Goal: Task Accomplishment & Management: Use online tool/utility

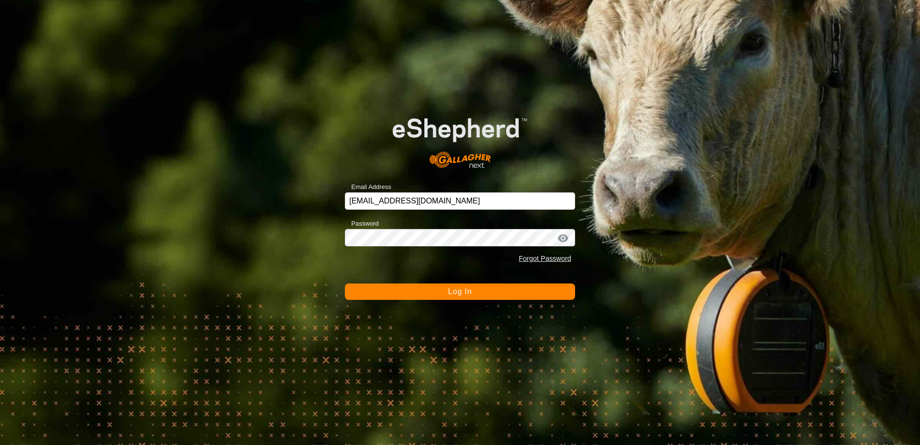
click at [364, 292] on button "Log In" at bounding box center [460, 291] width 230 height 16
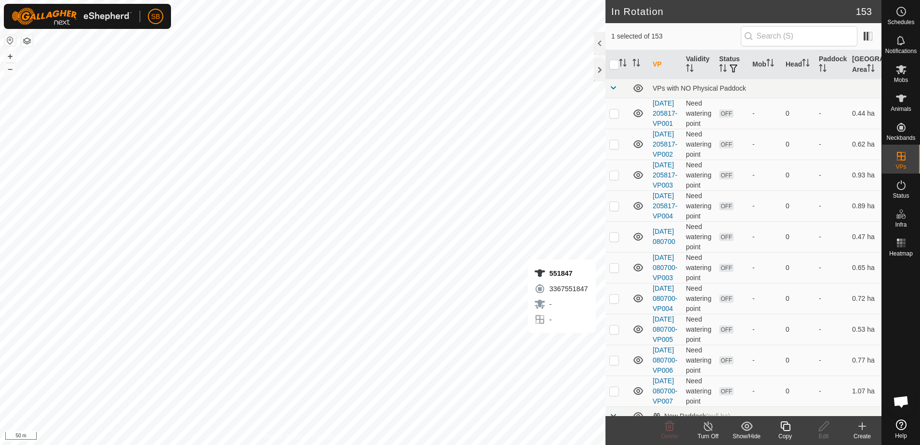
click at [789, 430] on icon at bounding box center [785, 426] width 10 height 10
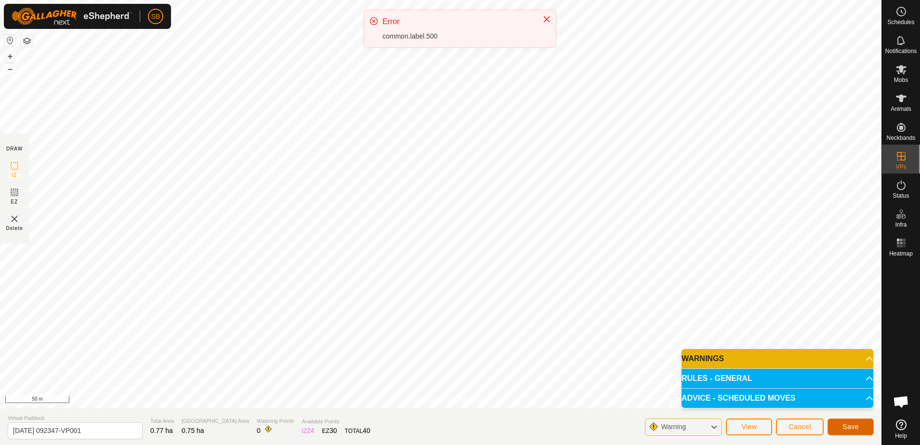
click at [852, 428] on span "Save" at bounding box center [850, 426] width 16 height 8
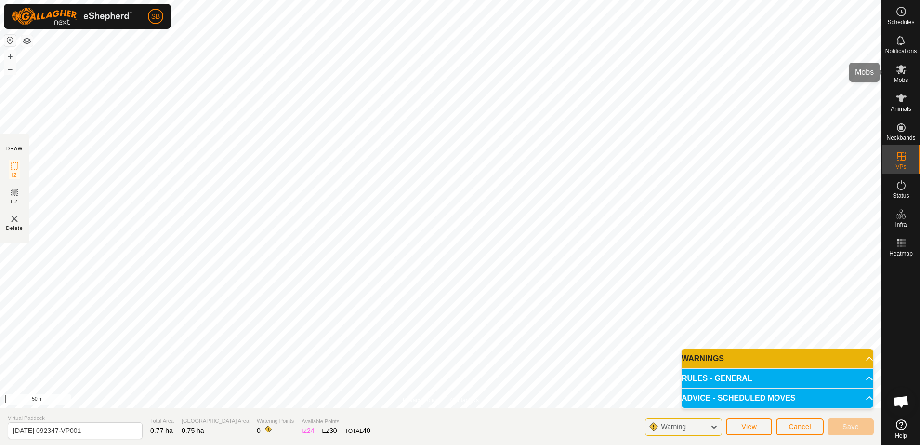
click at [905, 76] on es-mob-svg-icon at bounding box center [901, 69] width 17 height 15
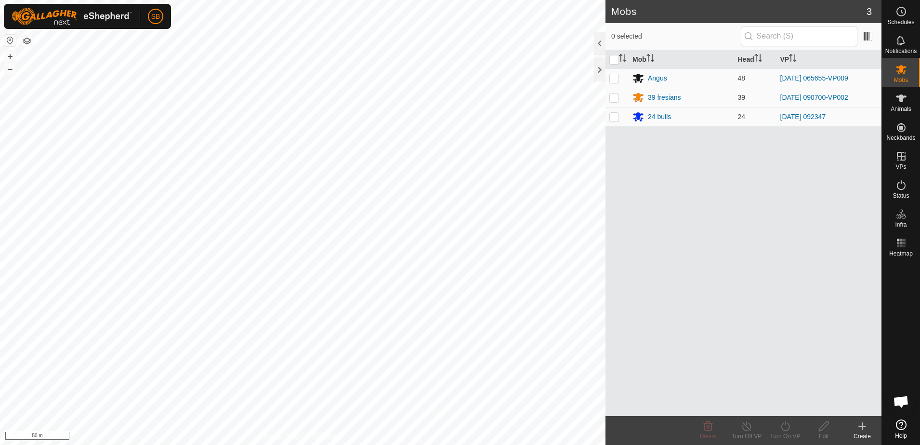
click at [618, 116] on p-checkbox at bounding box center [614, 117] width 10 height 8
checkbox input "true"
click at [783, 428] on icon at bounding box center [785, 426] width 12 height 12
click at [786, 407] on link "Now" at bounding box center [813, 404] width 95 height 19
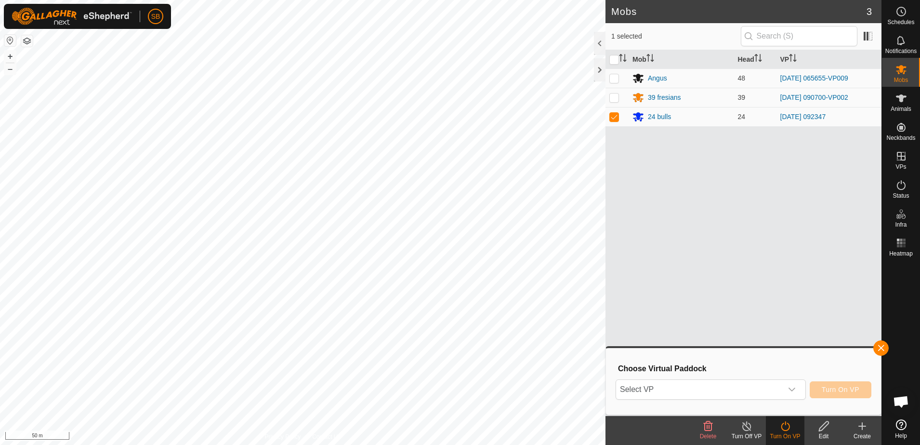
click at [729, 391] on span "Select VP" at bounding box center [699, 389] width 166 height 19
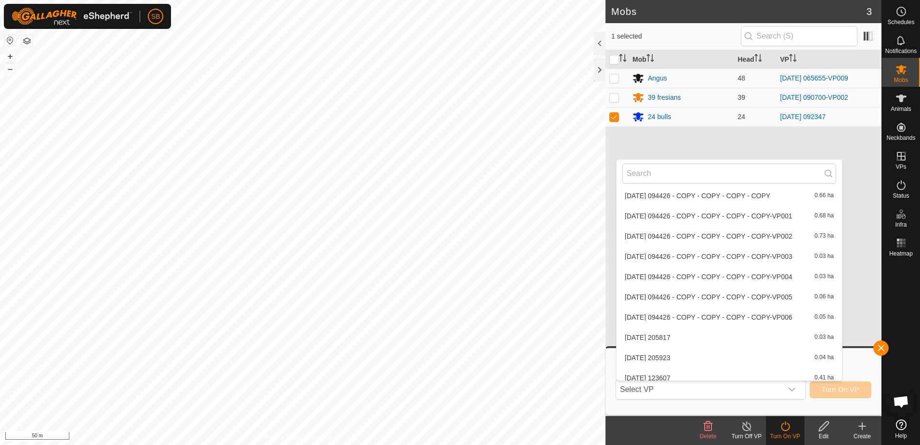
scroll to position [3079, 0]
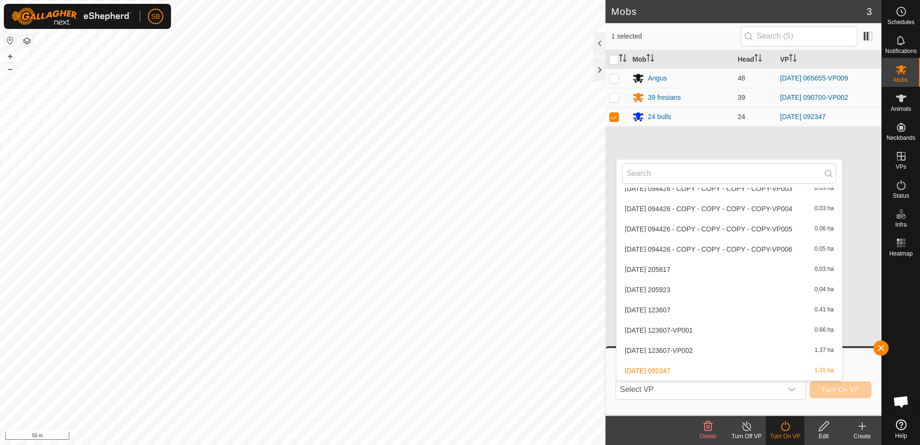
click at [681, 368] on li "[DATE] 092347 1.15 ha" at bounding box center [729, 370] width 225 height 19
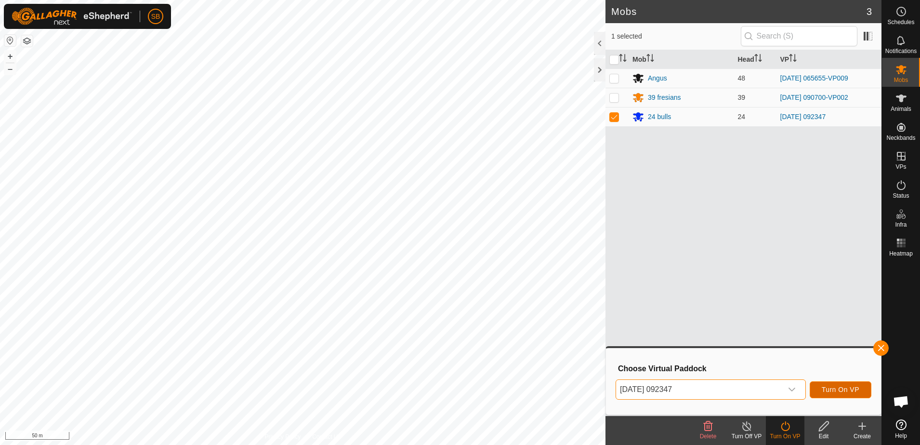
click at [834, 391] on span "Turn On VP" at bounding box center [841, 389] width 38 height 8
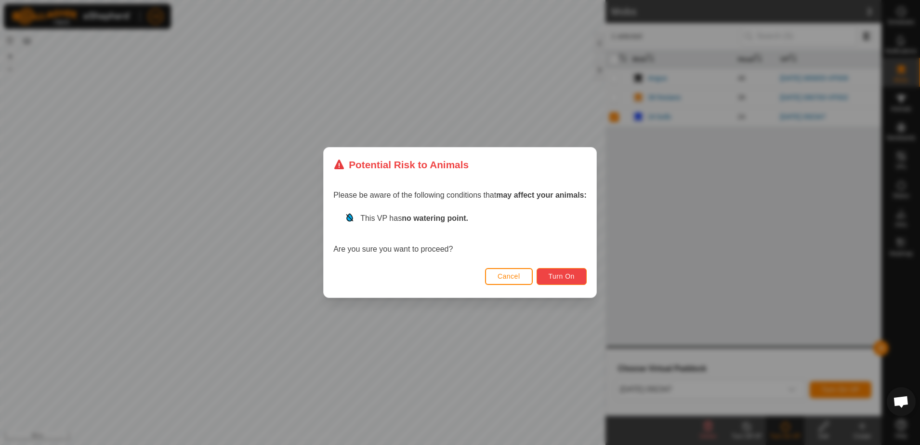
click at [575, 276] on button "Turn On" at bounding box center [562, 276] width 50 height 17
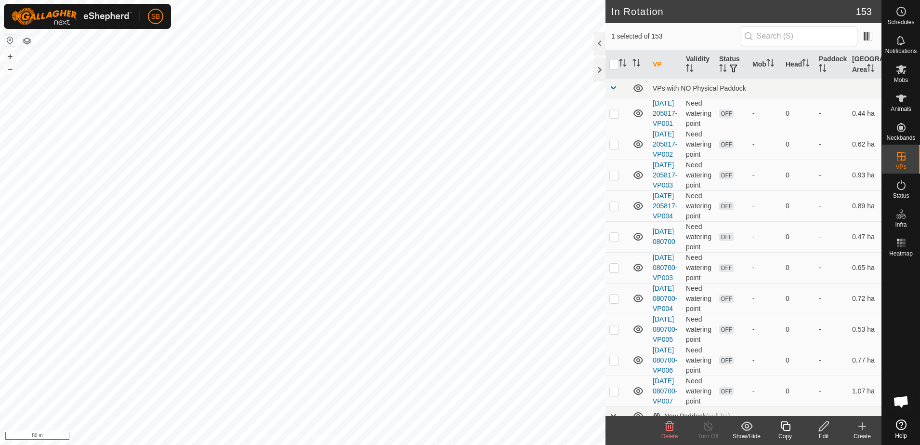
checkbox input "false"
checkbox input "true"
checkbox input "false"
checkbox input "true"
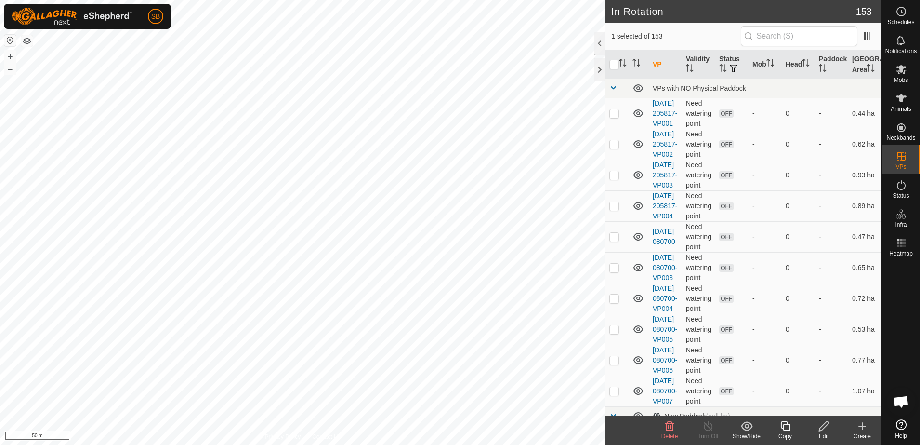
checkbox input "false"
checkbox input "true"
click at [789, 431] on icon at bounding box center [785, 426] width 12 height 12
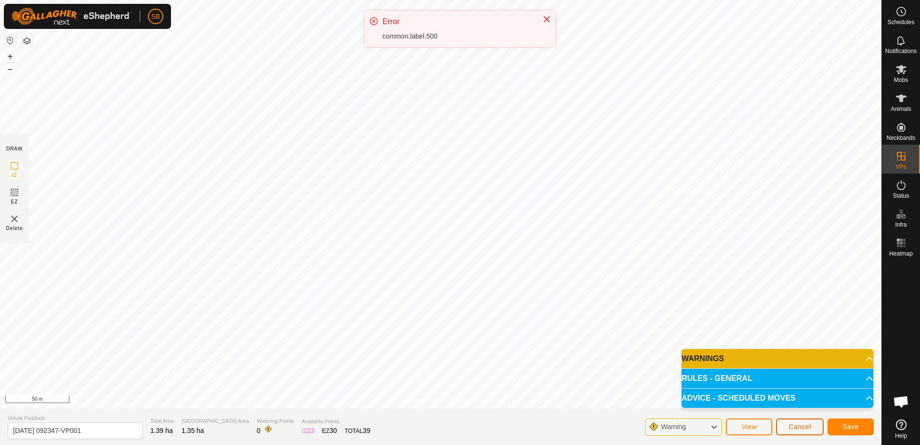
click at [790, 431] on button "Cancel" at bounding box center [800, 426] width 48 height 17
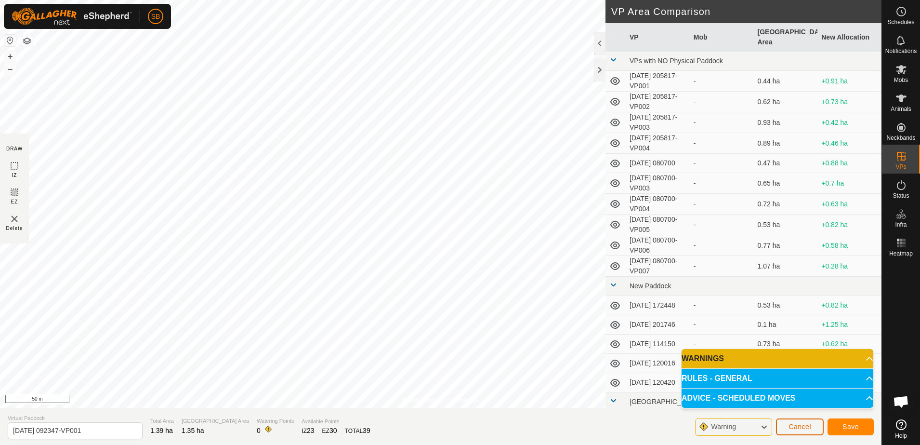
click at [806, 427] on span "Cancel" at bounding box center [800, 426] width 23 height 8
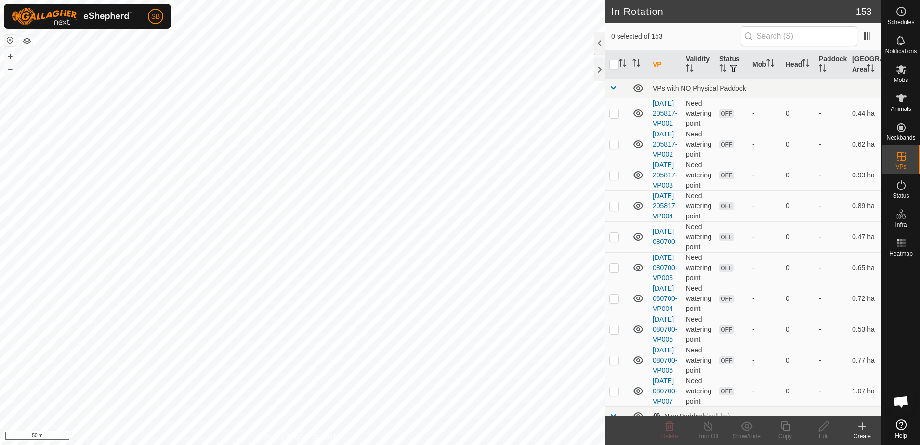
checkbox input "true"
click at [782, 431] on icon at bounding box center [785, 426] width 12 height 12
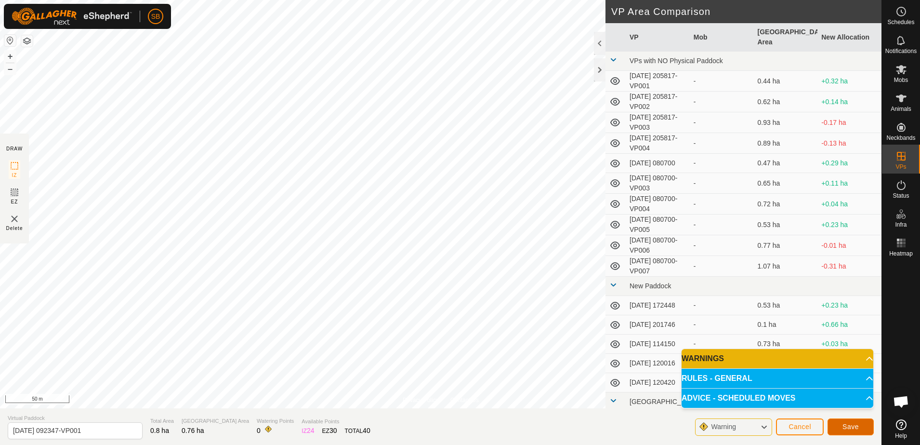
click at [861, 426] on button "Save" at bounding box center [851, 426] width 46 height 17
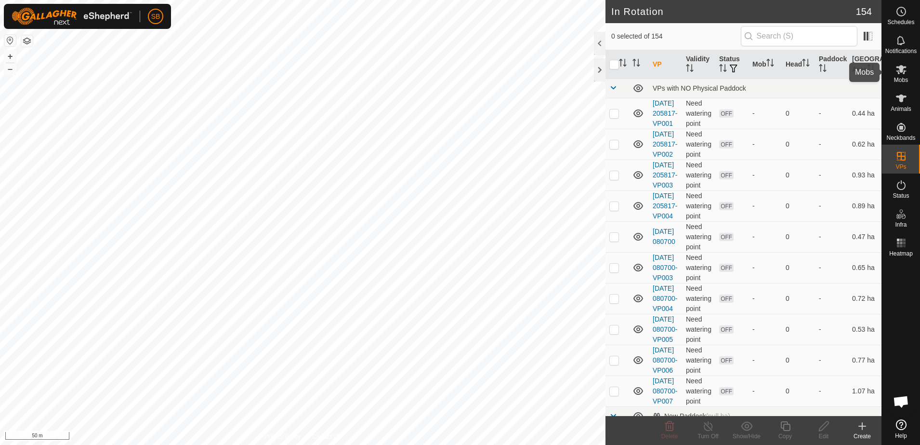
click at [905, 73] on icon at bounding box center [901, 70] width 12 height 12
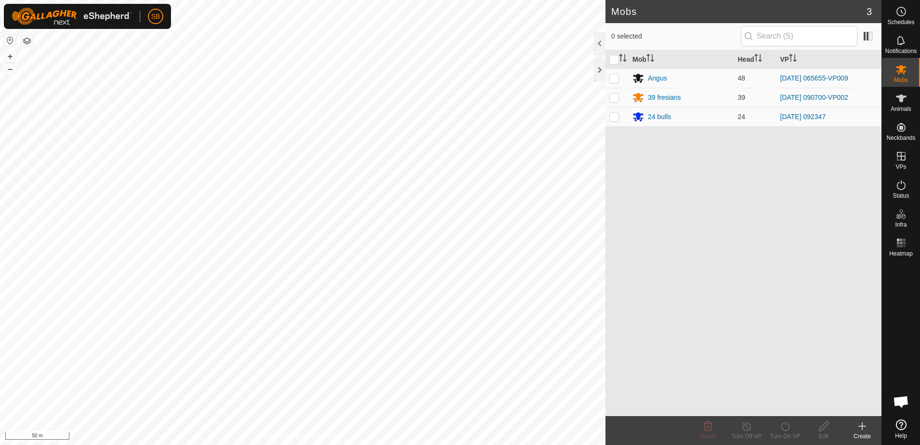
click at [616, 118] on p-checkbox at bounding box center [614, 117] width 10 height 8
checkbox input "true"
click at [784, 433] on div "Turn On VP" at bounding box center [785, 436] width 39 height 9
click at [781, 404] on link "Now" at bounding box center [813, 404] width 95 height 19
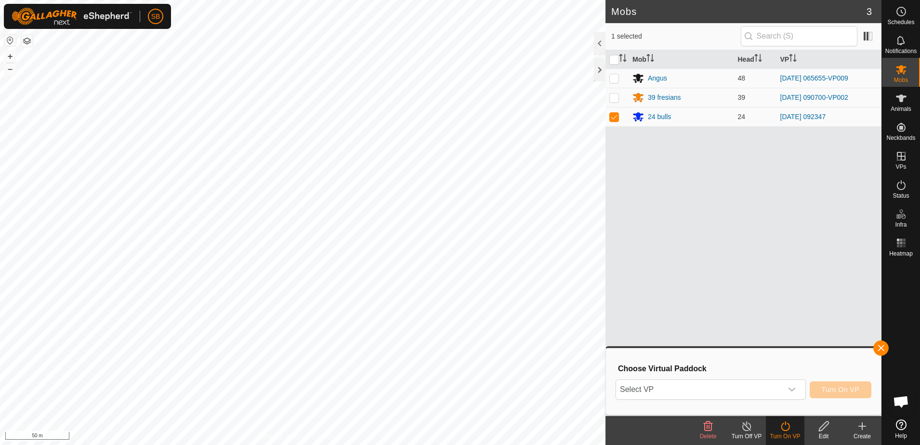
click at [769, 389] on span "Select VP" at bounding box center [699, 389] width 166 height 19
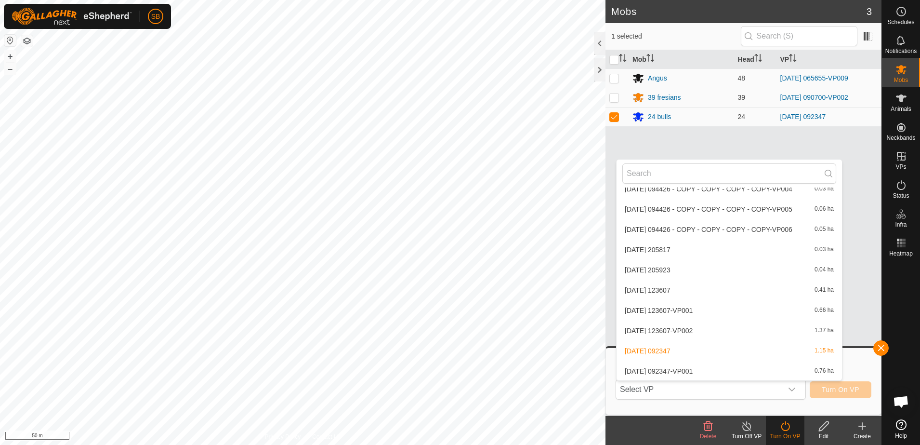
scroll to position [3099, 0]
click at [747, 369] on li "[DATE] 092347-VP001 0.76 ha" at bounding box center [729, 370] width 225 height 19
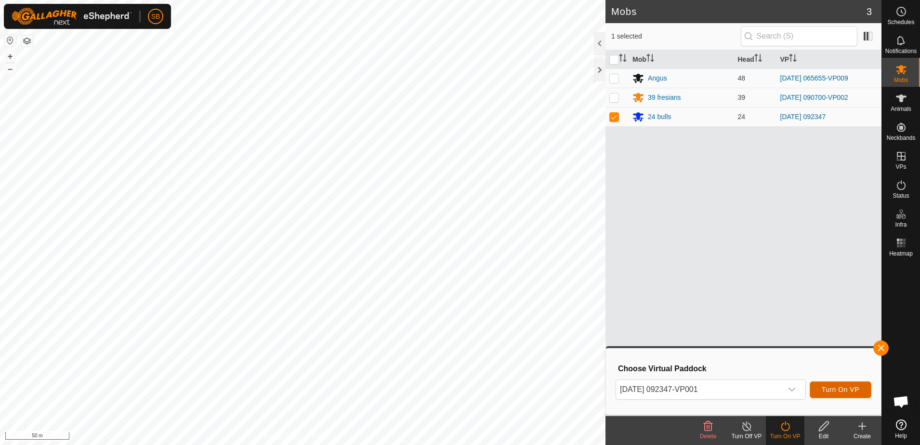
click at [836, 384] on button "Turn On VP" at bounding box center [841, 389] width 62 height 17
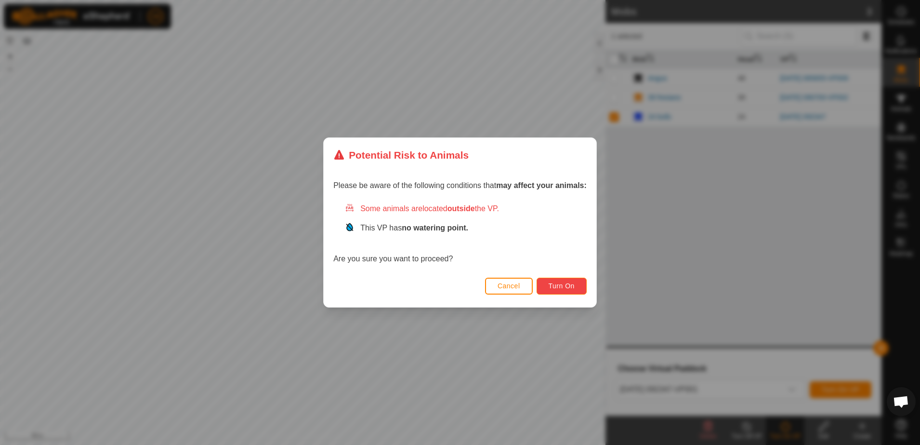
click at [570, 285] on span "Turn On" at bounding box center [562, 286] width 26 height 8
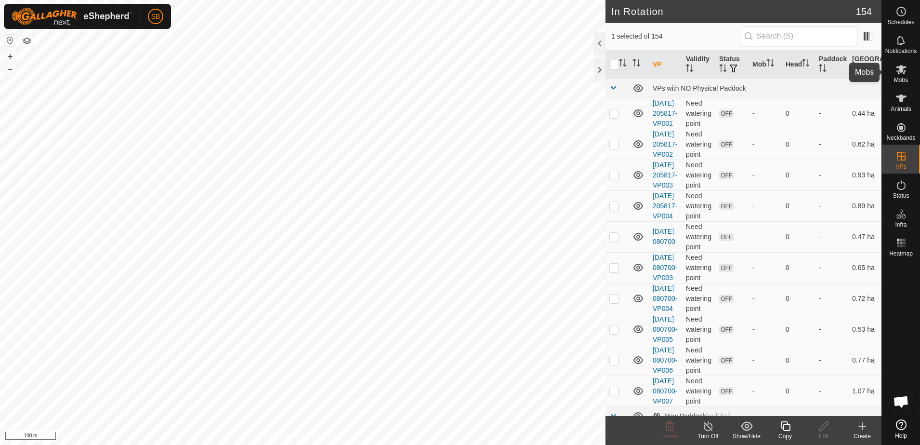
drag, startPoint x: 901, startPoint y: 74, endPoint x: 896, endPoint y: 79, distance: 6.8
click at [901, 73] on icon at bounding box center [901, 70] width 12 height 12
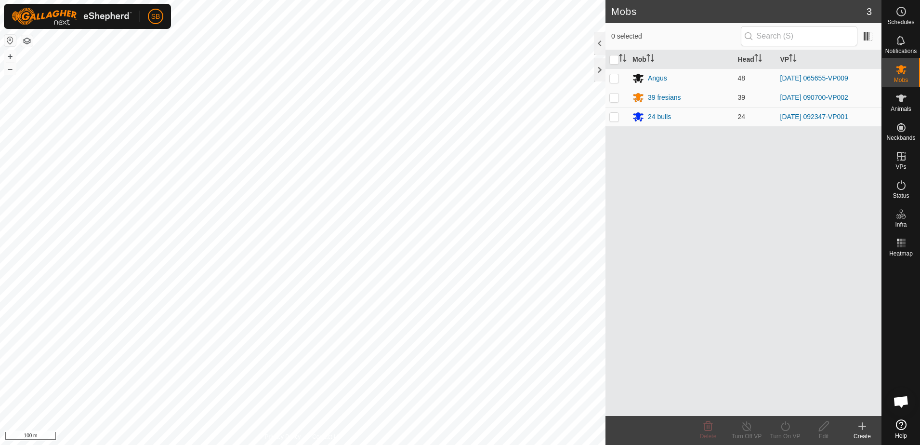
click at [615, 80] on p-checkbox at bounding box center [614, 78] width 10 height 8
checkbox input "true"
click at [781, 432] on div "Turn On VP" at bounding box center [785, 436] width 39 height 9
click at [788, 407] on link "Now" at bounding box center [813, 404] width 95 height 19
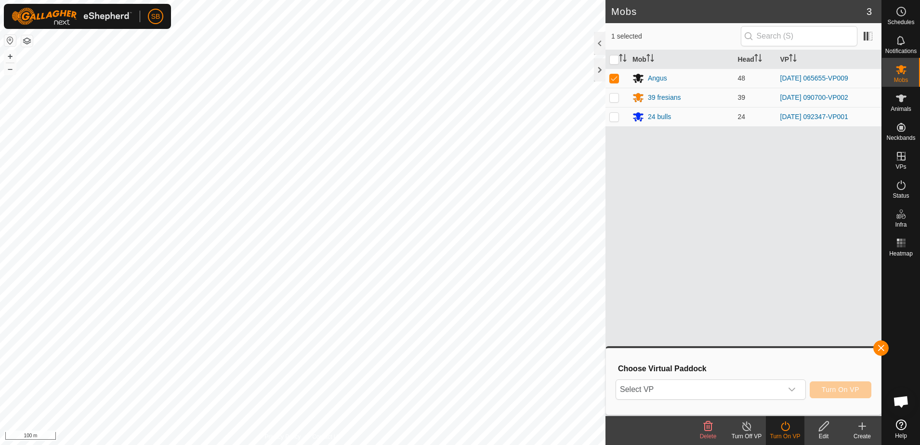
click at [795, 384] on div "dropdown trigger" at bounding box center [791, 389] width 19 height 19
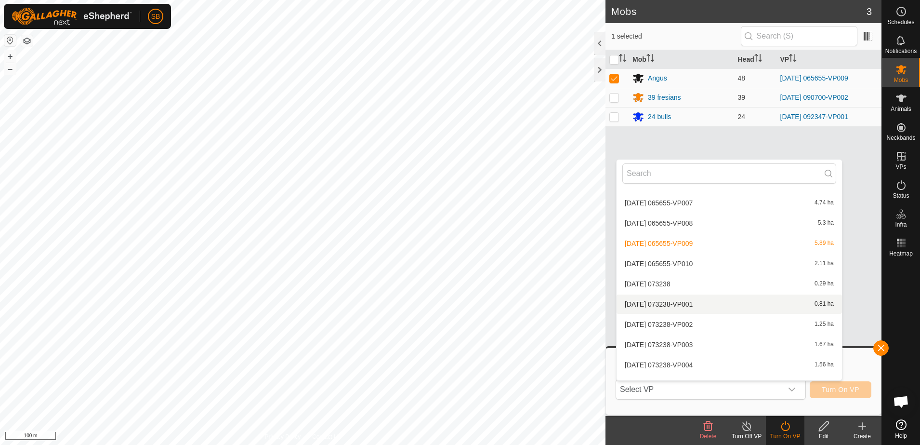
scroll to position [1275, 0]
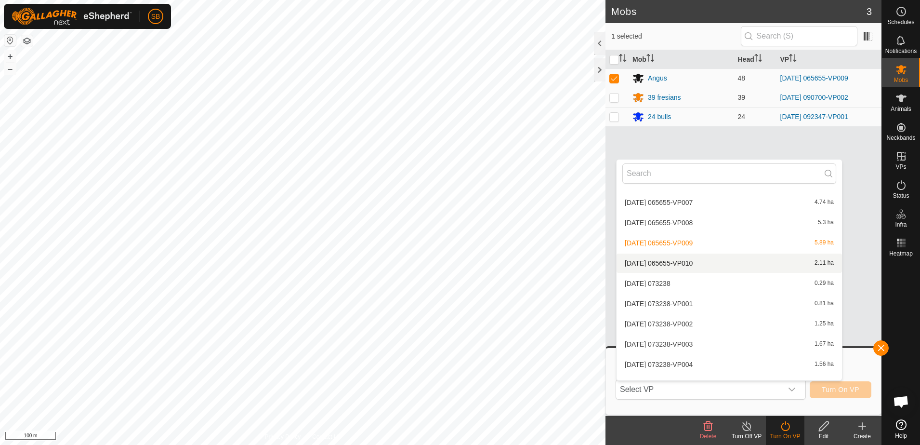
click at [707, 264] on li "[DATE] 065655-VP010 2.11 ha" at bounding box center [729, 262] width 225 height 19
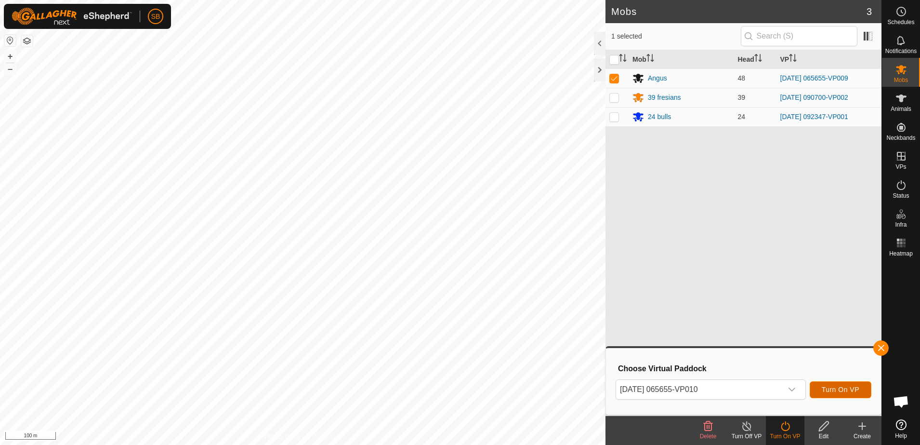
click at [829, 389] on span "Turn On VP" at bounding box center [841, 389] width 38 height 8
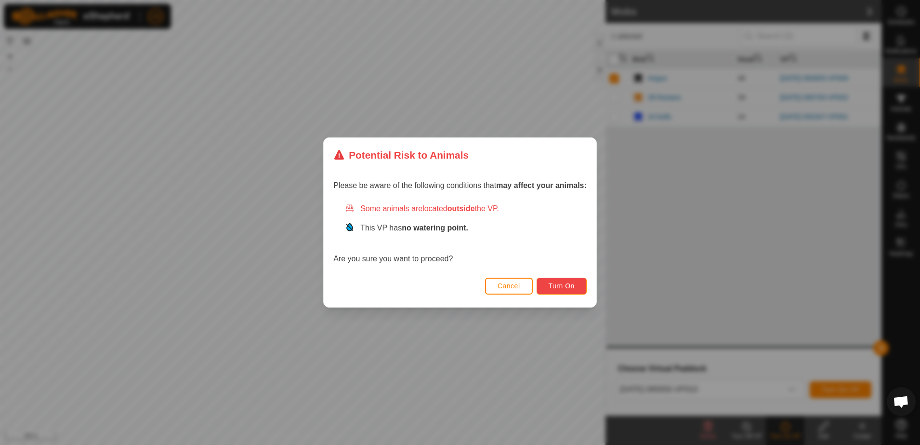
click at [556, 283] on span "Turn On" at bounding box center [562, 286] width 26 height 8
